Goal: Task Accomplishment & Management: Use online tool/utility

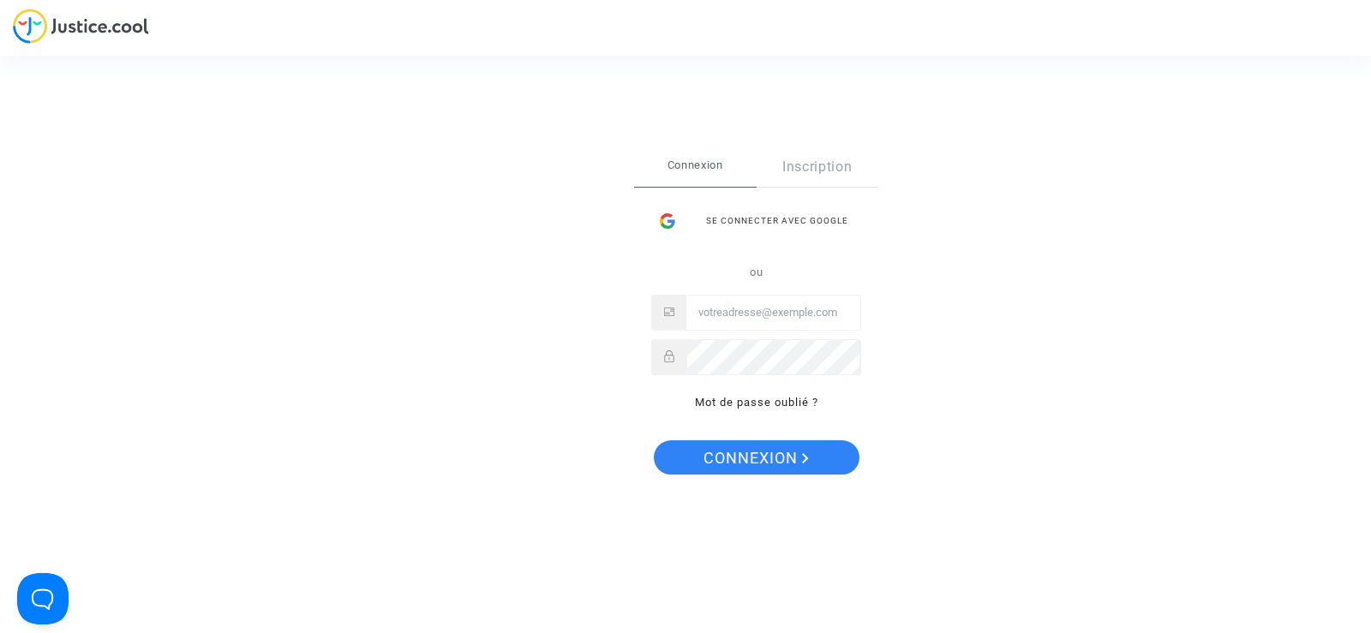
type input "[EMAIL_ADDRESS][DOMAIN_NAME]"
click at [765, 458] on span "Connexion" at bounding box center [756, 459] width 105 height 36
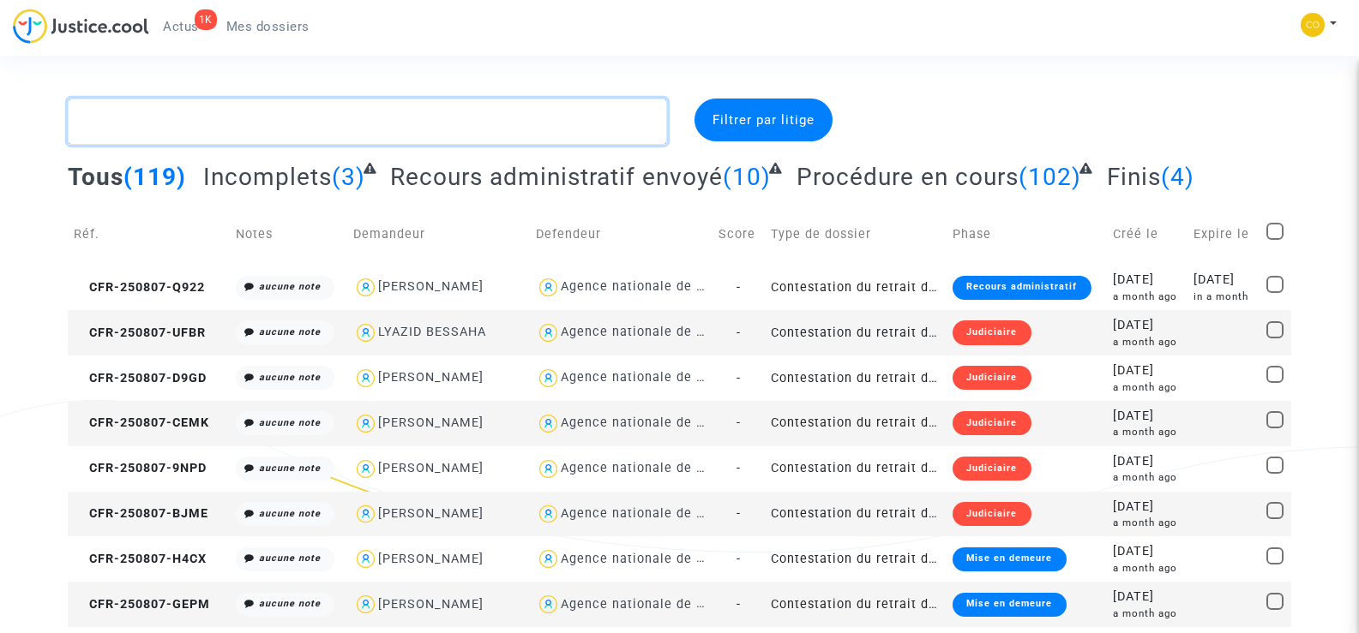
click at [152, 124] on textarea at bounding box center [367, 122] width 598 height 46
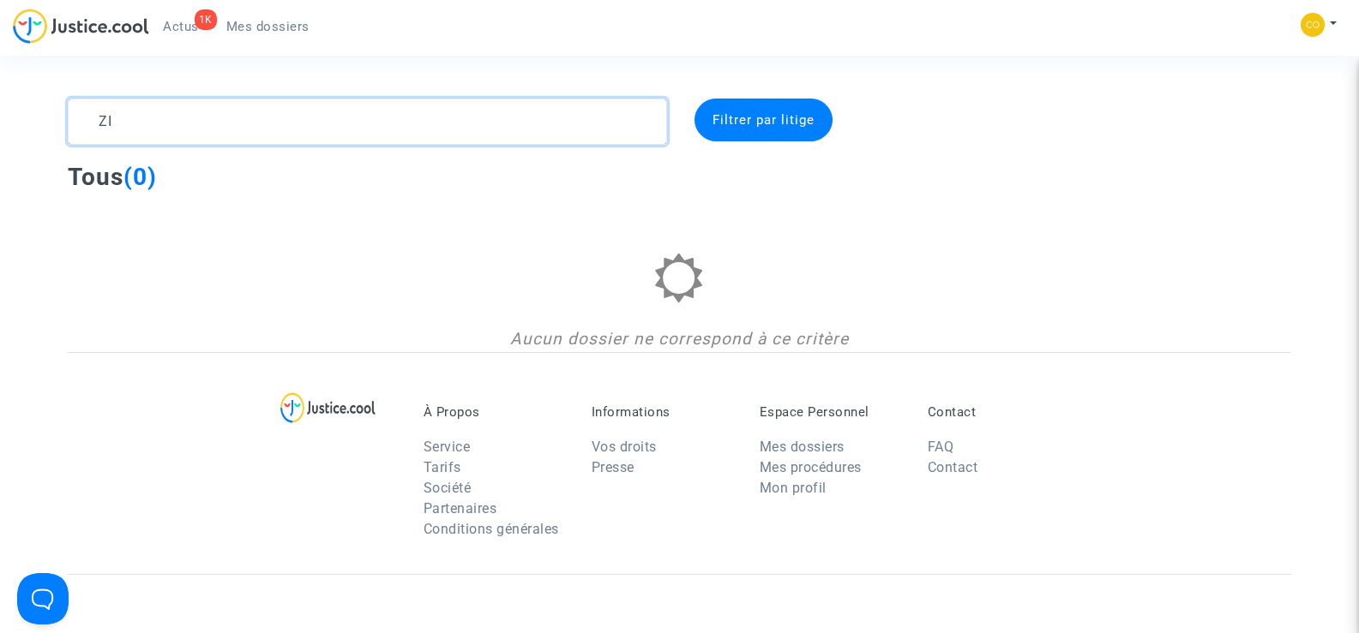
type textarea "Z"
